Goal: Task Accomplishment & Management: Manage account settings

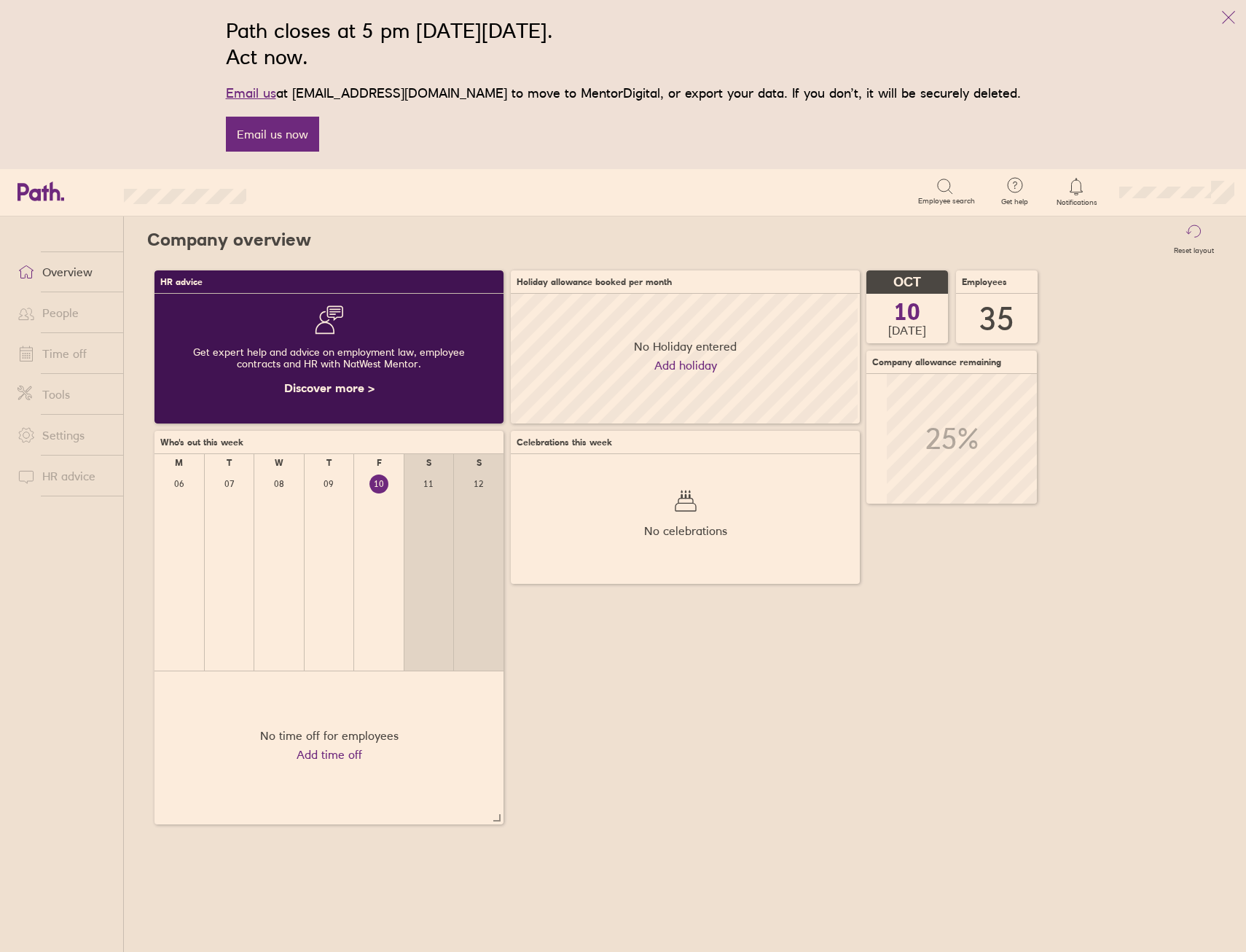
scroll to position [130, 349]
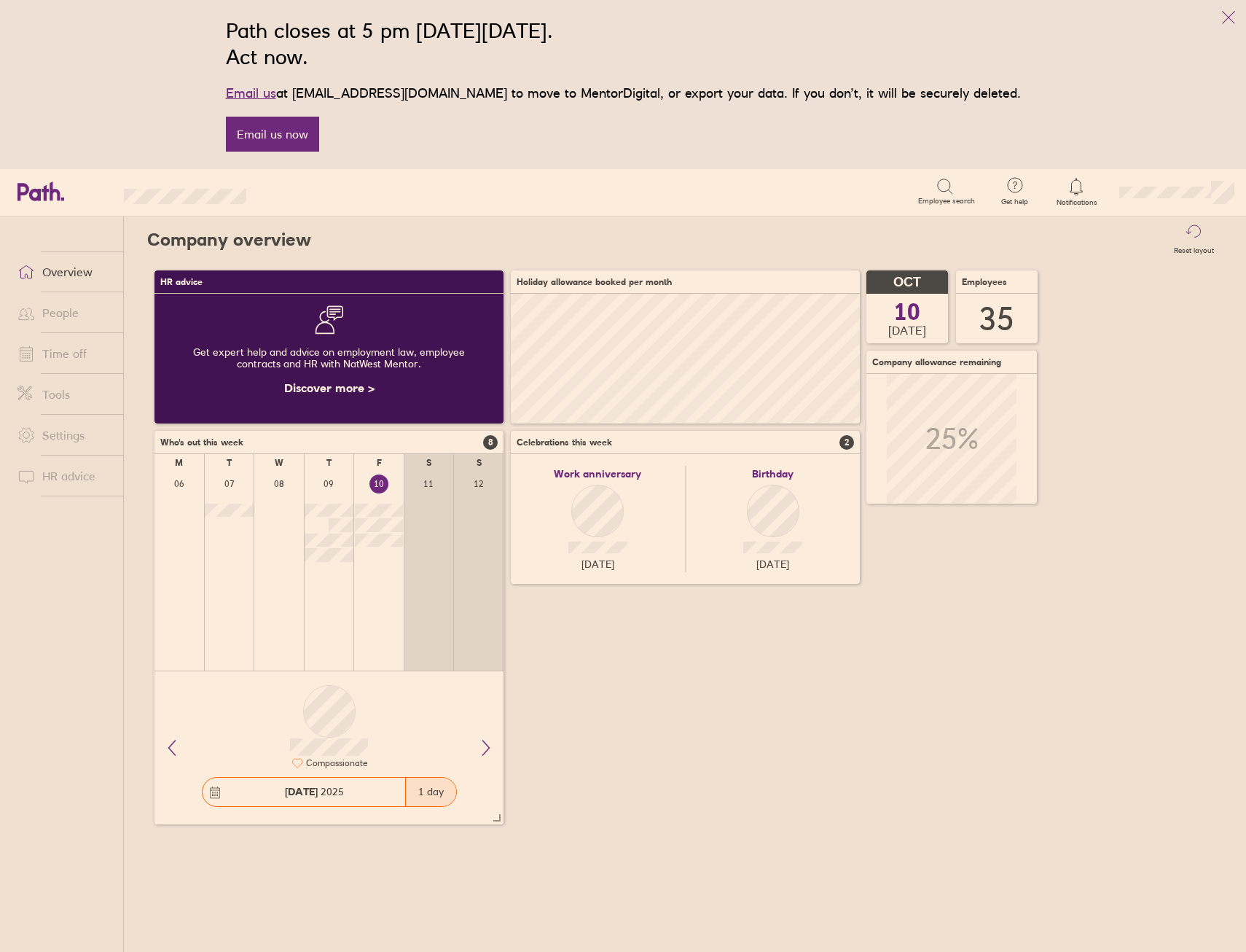
click at [81, 357] on link "Time off" at bounding box center [64, 354] width 117 height 29
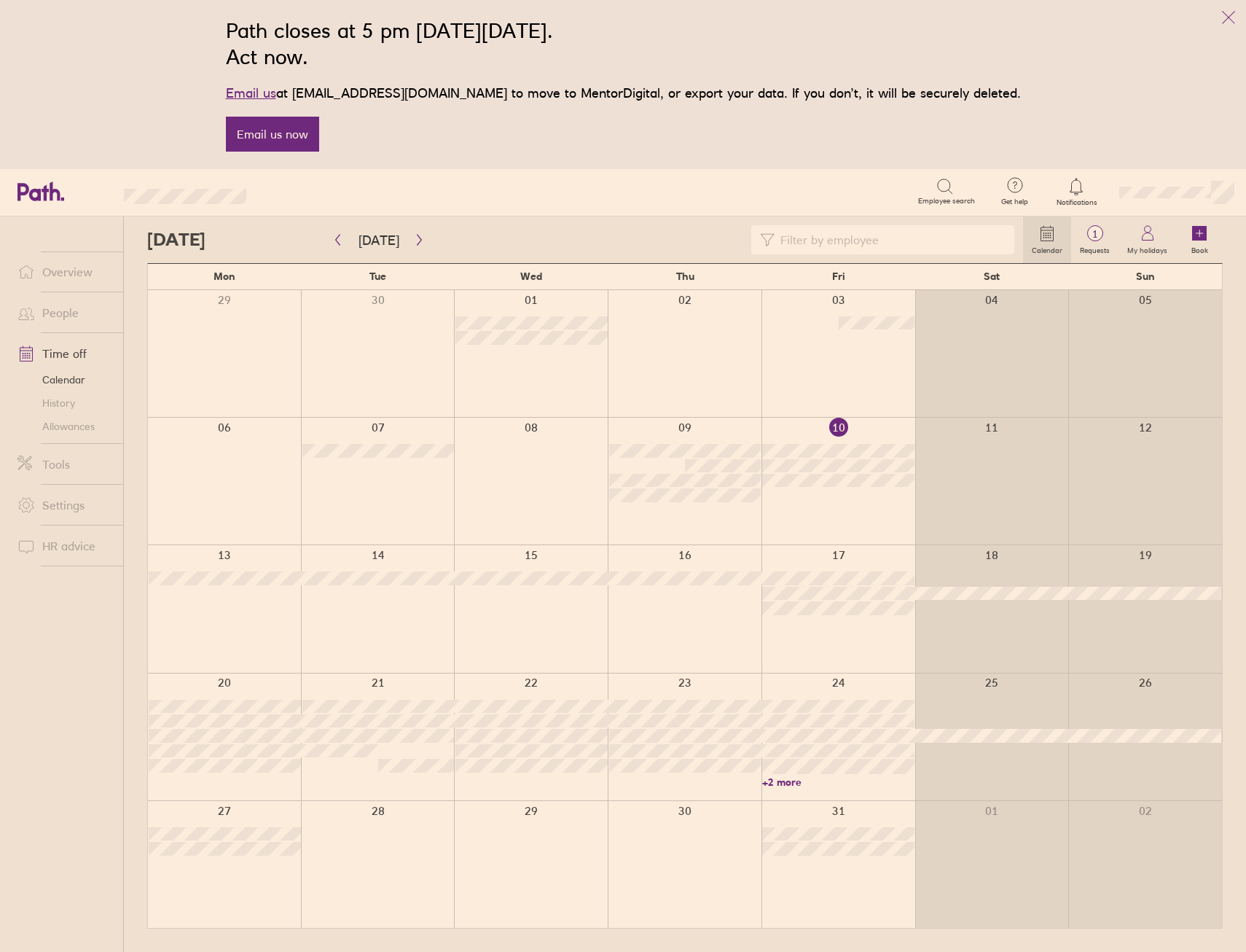
click at [785, 780] on link "+2 more" at bounding box center [838, 783] width 152 height 13
